Goal: Understand process/instructions: Learn how to perform a task or action

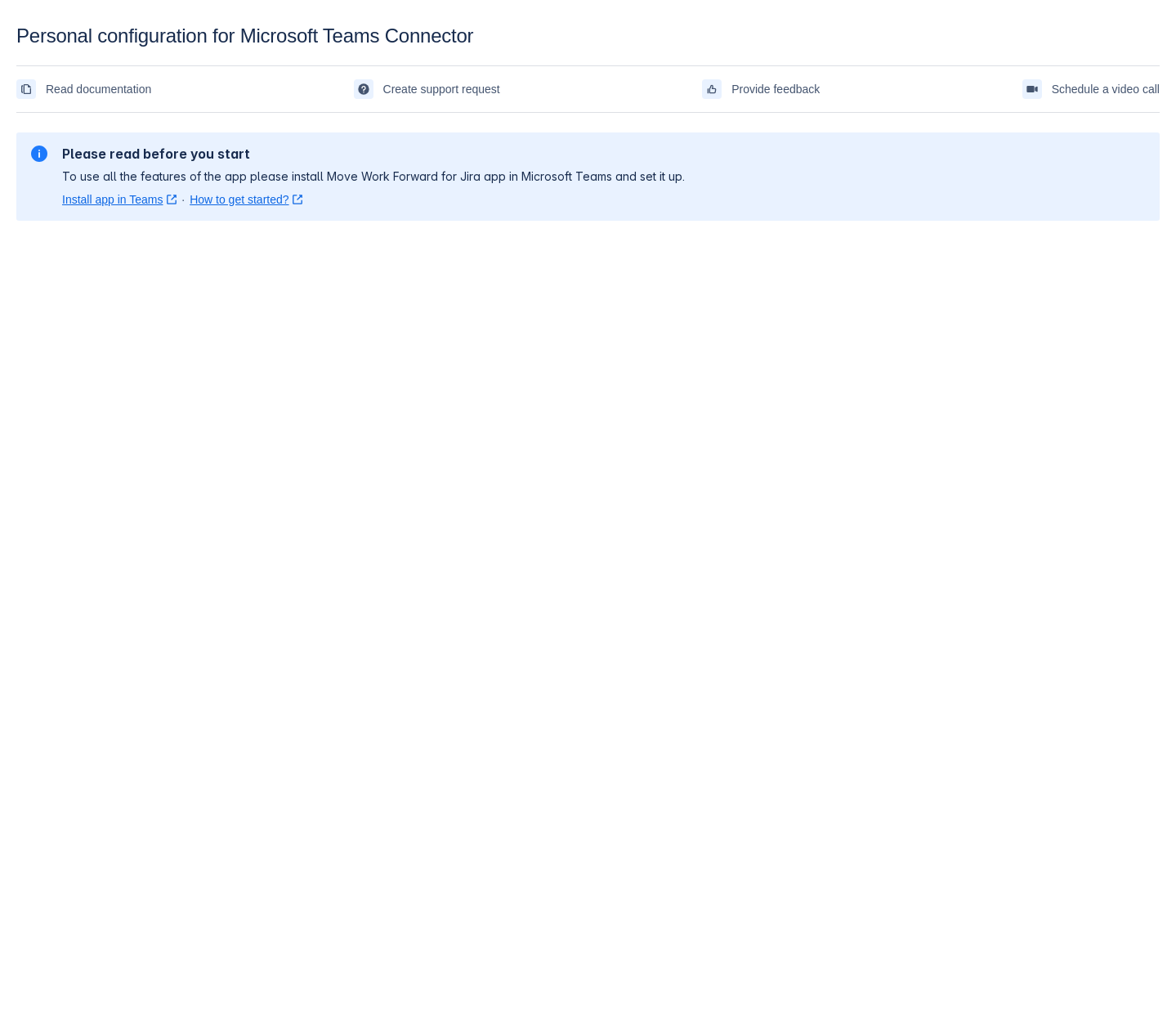
click at [926, 433] on body "Personal configuration for Microsoft Teams Connector Read documentation Create …" at bounding box center [588, 536] width 1176 height 1022
click at [225, 203] on link "How to get started? ﻿ , (opens new window)" at bounding box center [246, 199] width 113 height 16
click at [662, 392] on body "Personal configuration for Microsoft Teams Connector Read documentation Create …" at bounding box center [588, 536] width 1176 height 1022
click at [284, 611] on body "Personal configuration for Microsoft Teams Connector Read documentation Create …" at bounding box center [588, 536] width 1176 height 1022
